Goal: Go to known website: Access a specific website the user already knows

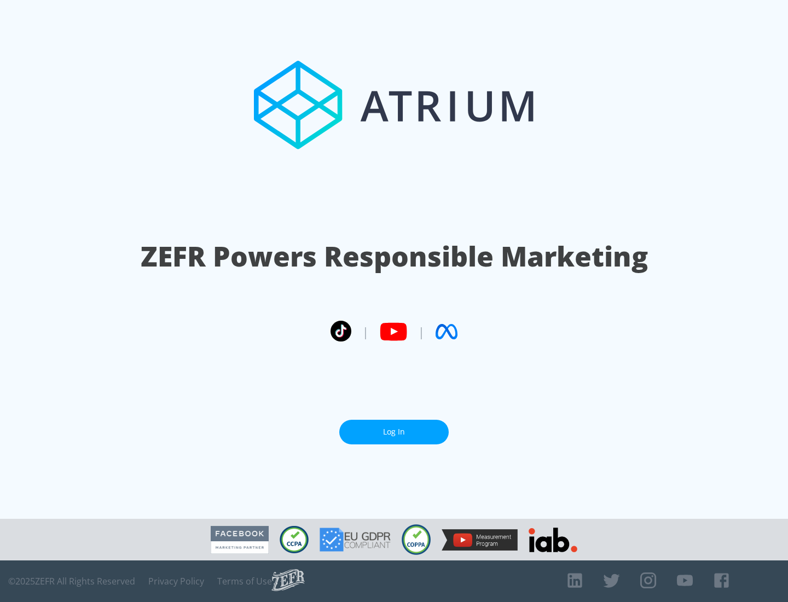
click at [394, 428] on link "Log In" at bounding box center [394, 432] width 110 height 25
